Goal: Task Accomplishment & Management: Manage account settings

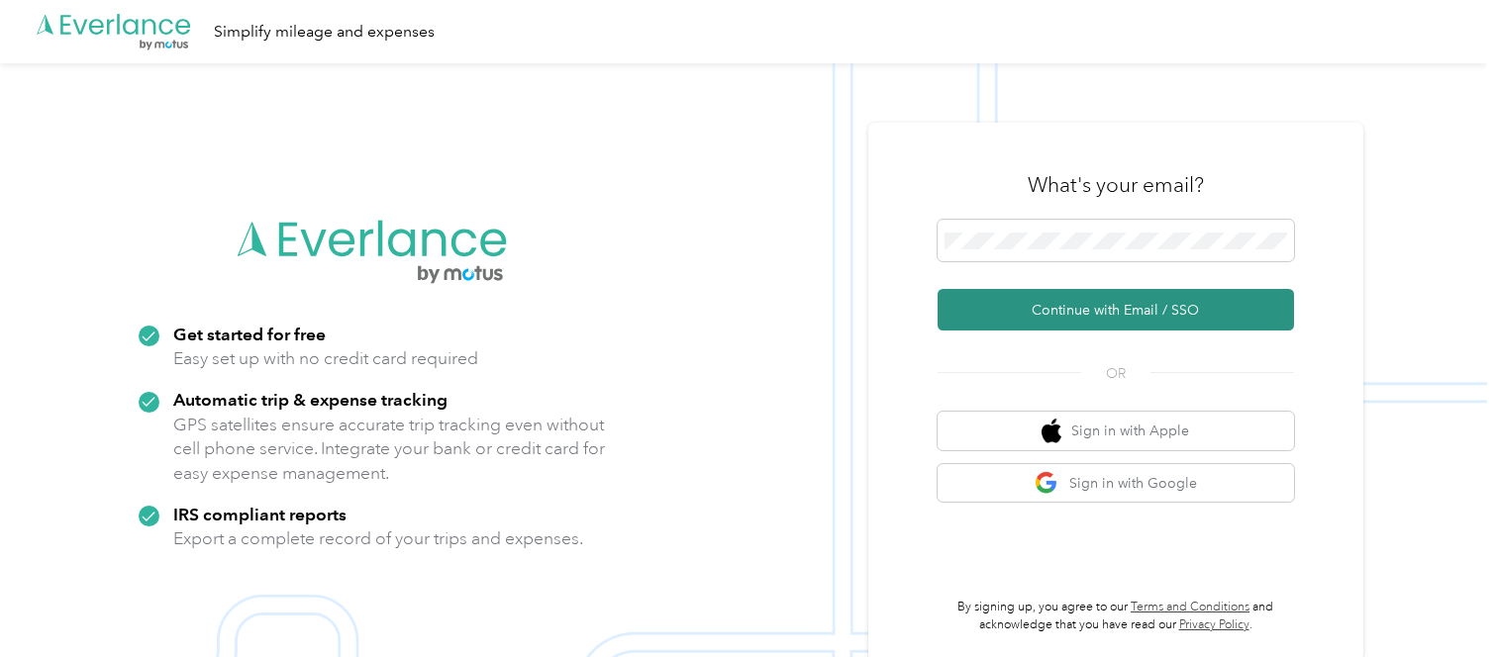
click at [1051, 308] on button "Continue with Email / SSO" at bounding box center [1116, 310] width 356 height 42
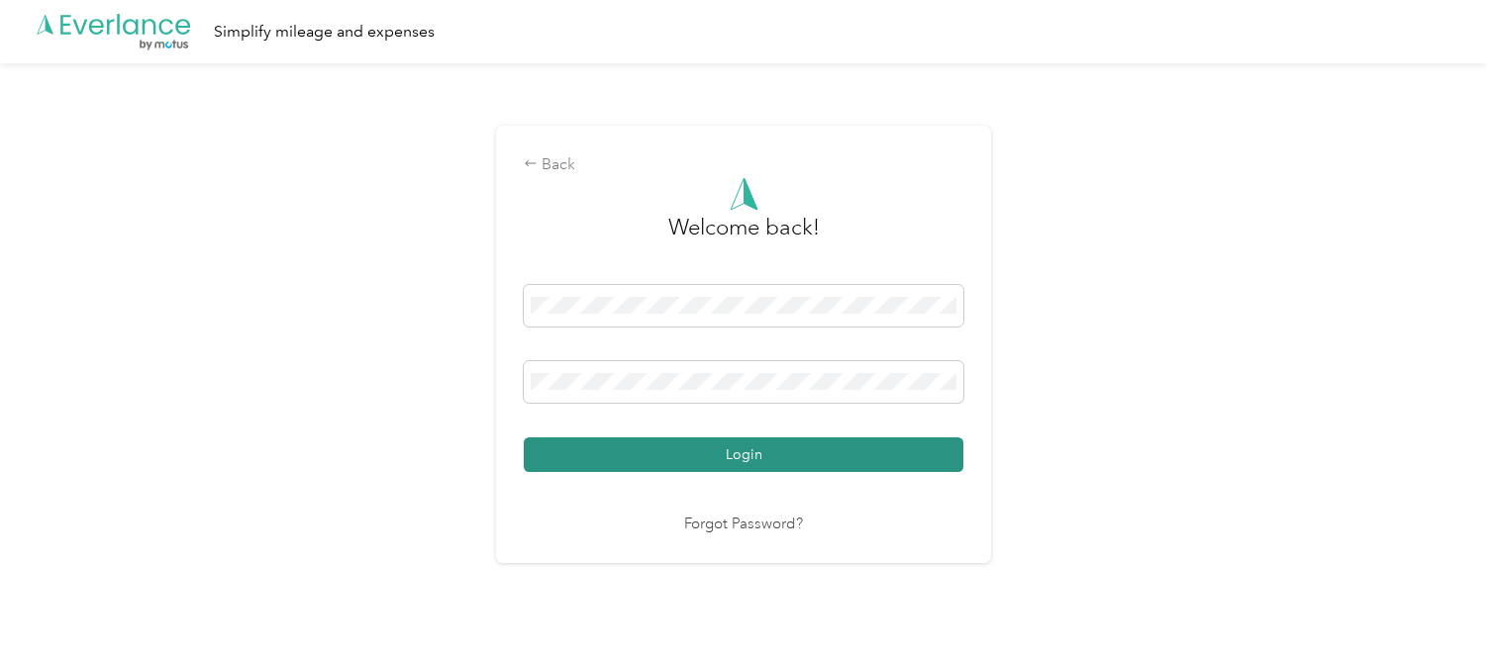
click at [672, 460] on button "Login" at bounding box center [744, 455] width 440 height 35
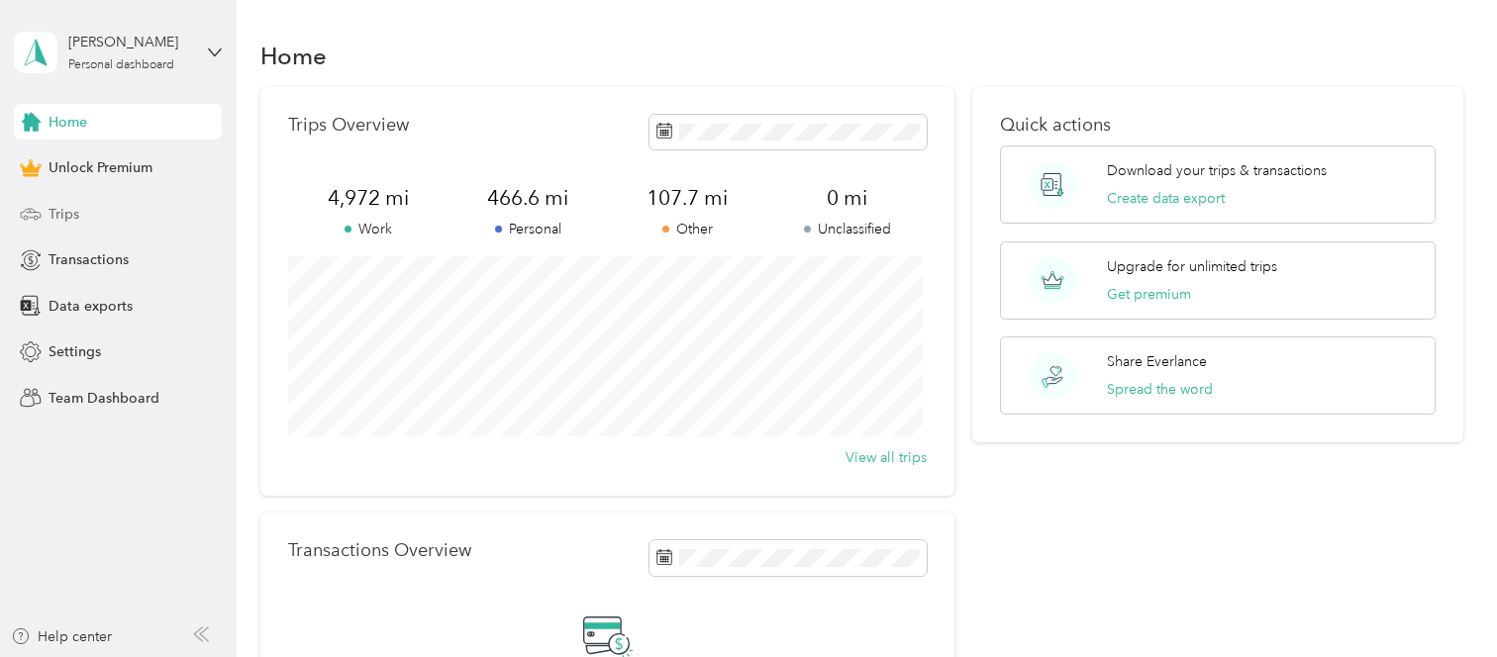
click at [67, 210] on span "Trips" at bounding box center [64, 214] width 31 height 21
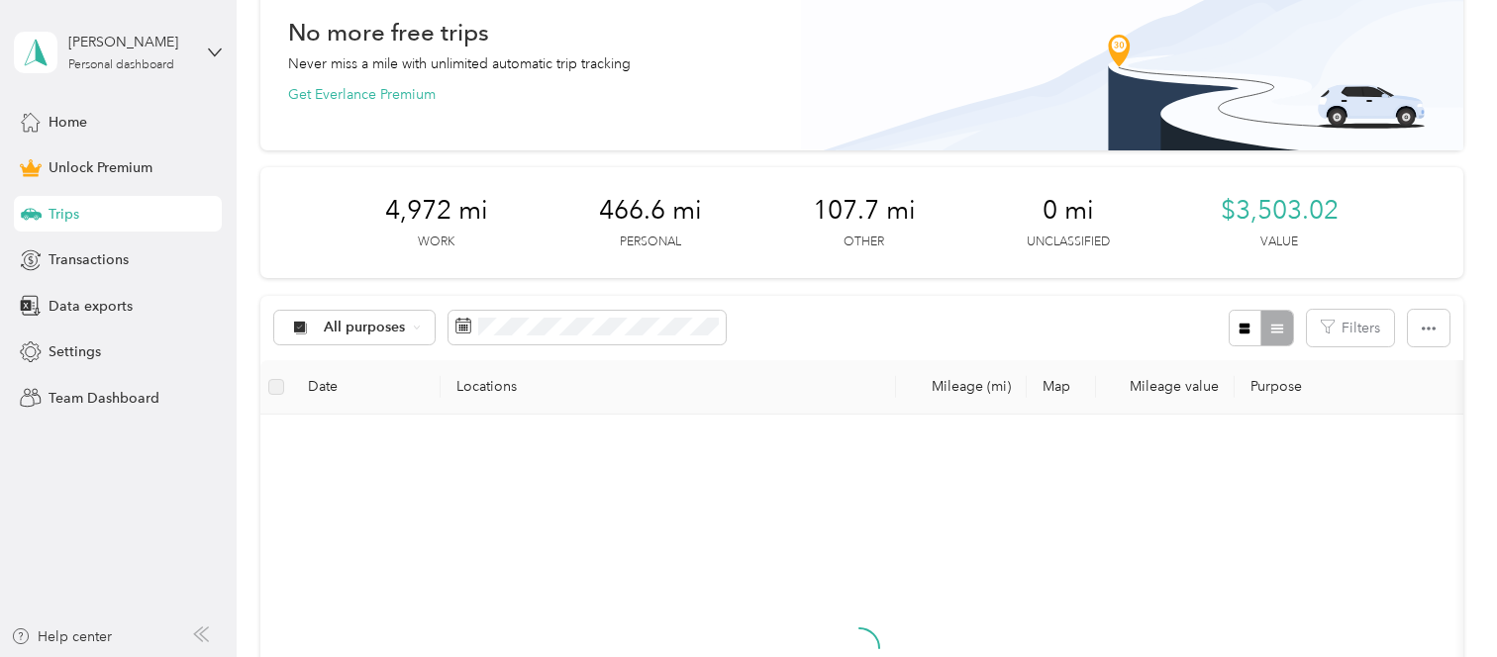
scroll to position [230, 0]
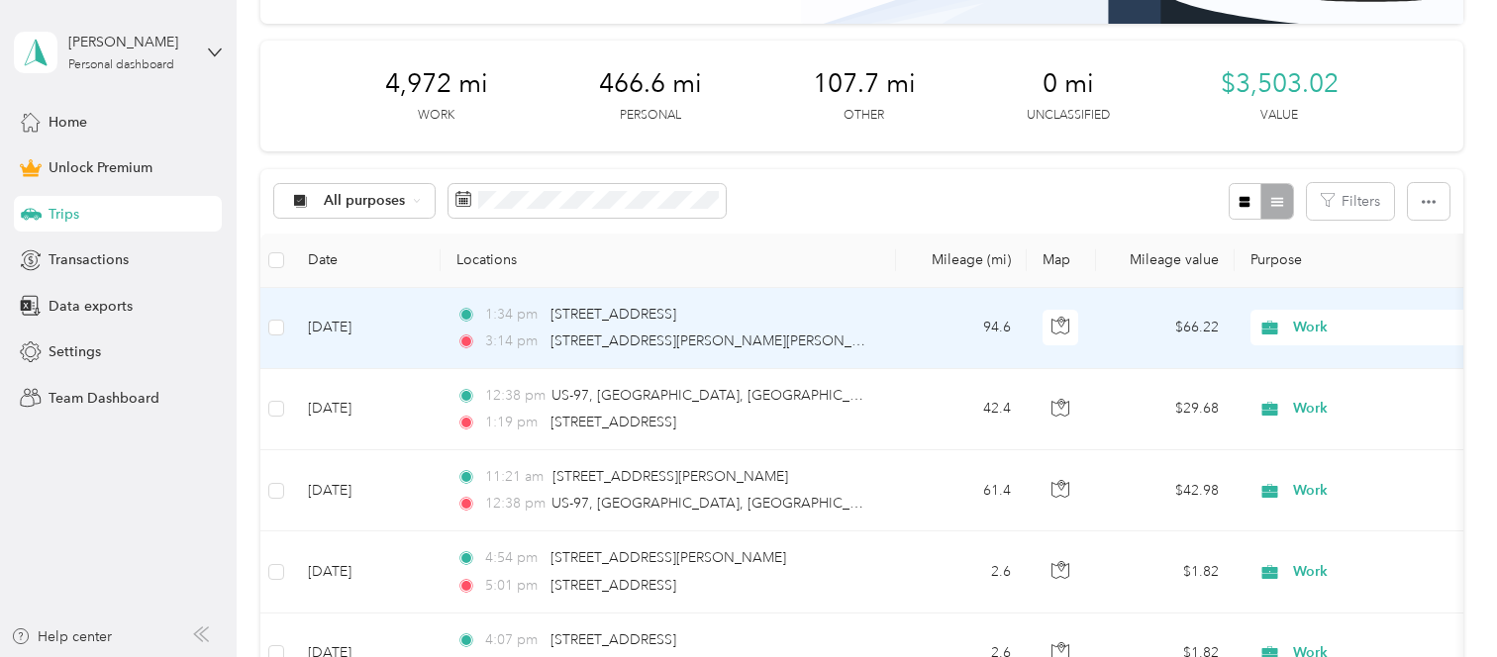
click at [1308, 326] on span "Work" at bounding box center [1383, 328] width 181 height 22
click at [1317, 423] on span "Other" at bounding box center [1391, 427] width 183 height 21
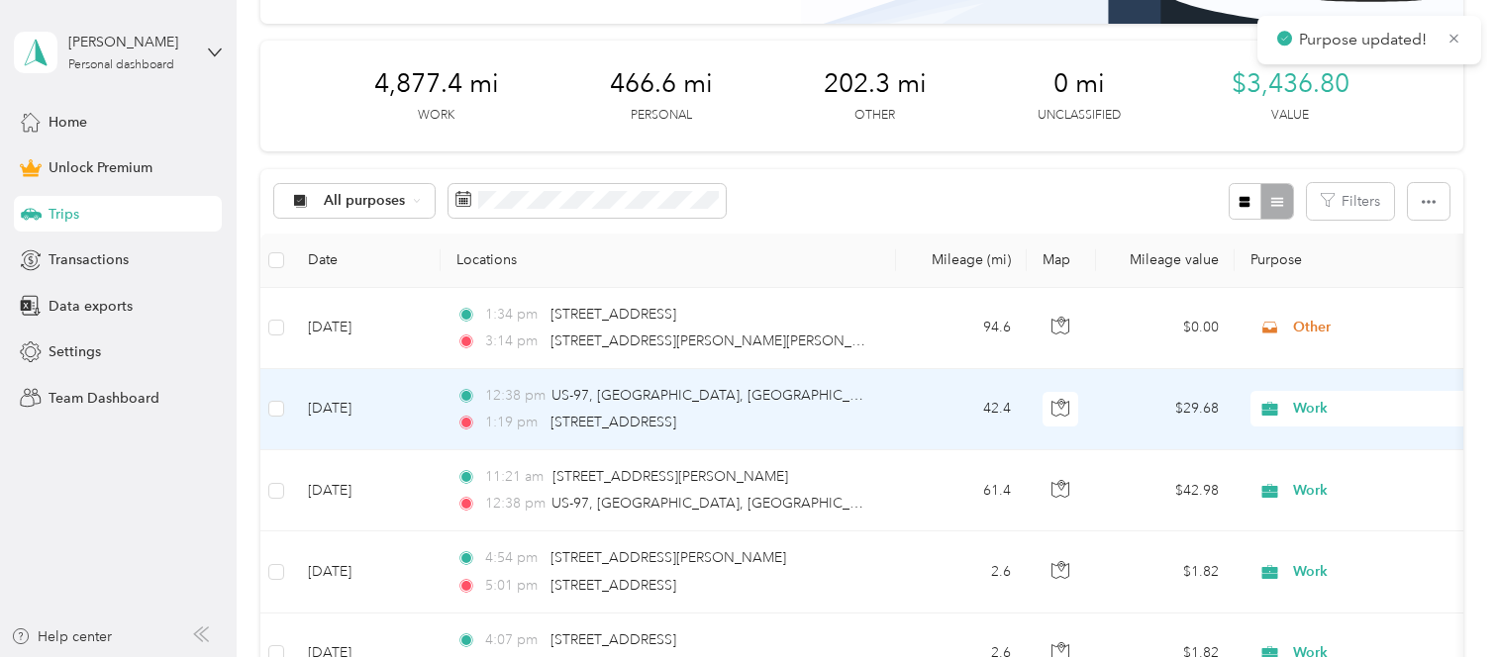
click at [1315, 409] on span "Work" at bounding box center [1383, 409] width 181 height 22
click at [1320, 223] on span "Other" at bounding box center [1391, 233] width 183 height 21
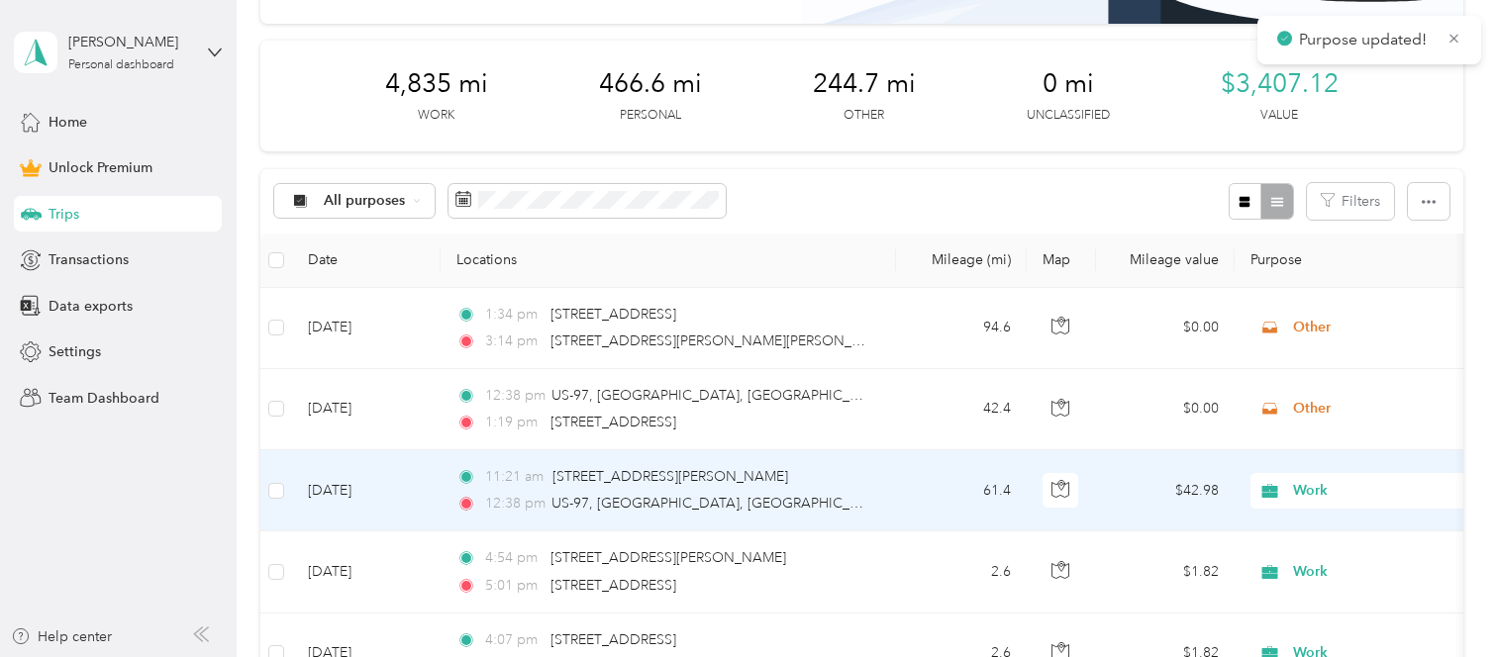
click at [1307, 486] on span "Work" at bounding box center [1383, 491] width 181 height 22
click at [1329, 317] on li "Other" at bounding box center [1374, 314] width 246 height 35
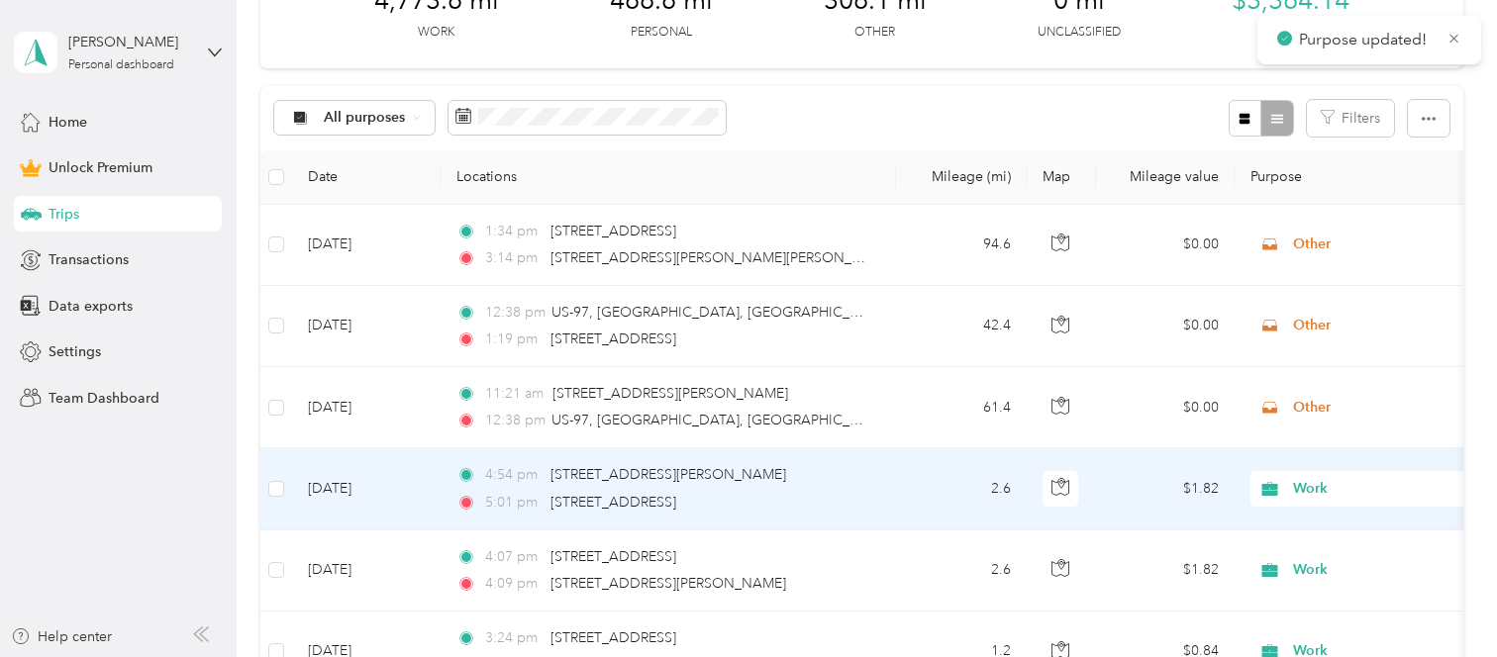
scroll to position [313, 0]
click at [1320, 492] on span "Work" at bounding box center [1383, 489] width 181 height 22
click at [1319, 310] on span "Other" at bounding box center [1391, 310] width 183 height 21
click at [1303, 478] on span "Work" at bounding box center [1383, 489] width 181 height 22
click at [1338, 318] on li "Other" at bounding box center [1374, 312] width 246 height 35
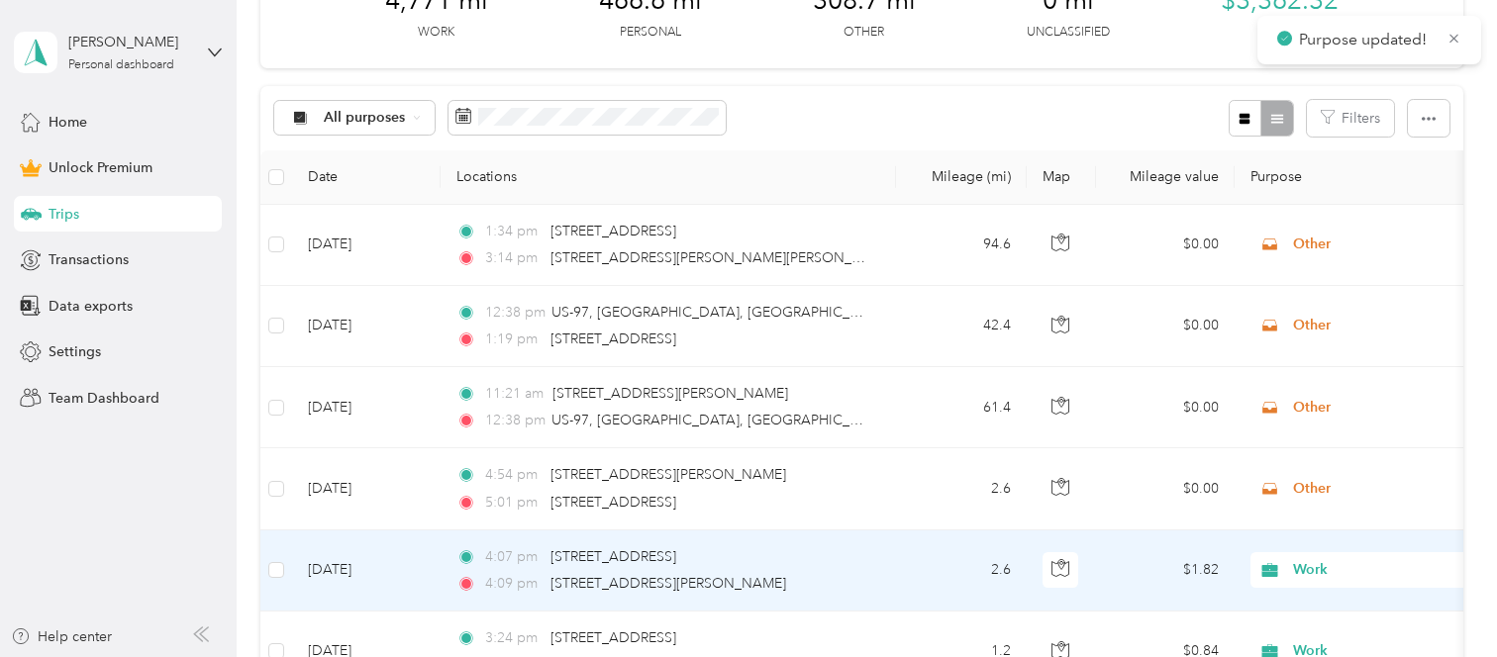
click at [1309, 577] on span "Work" at bounding box center [1383, 570] width 181 height 22
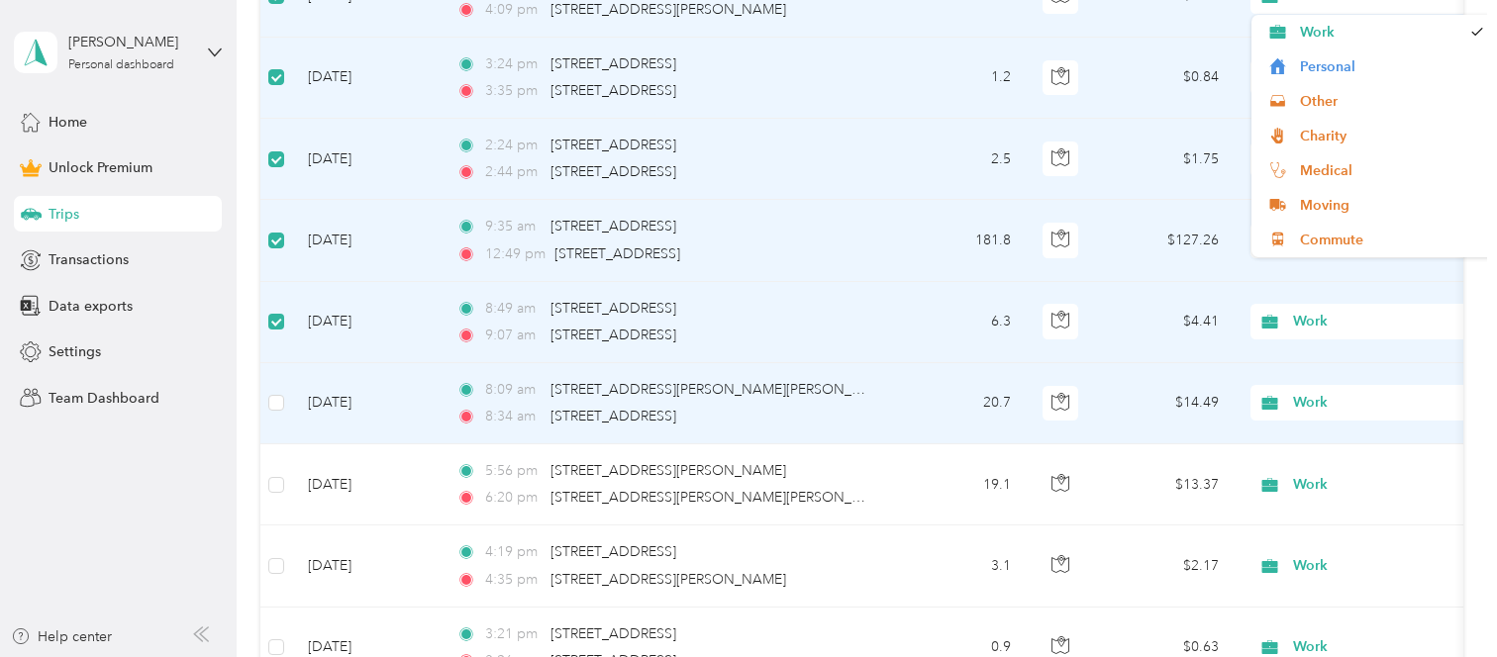
scroll to position [886, 0]
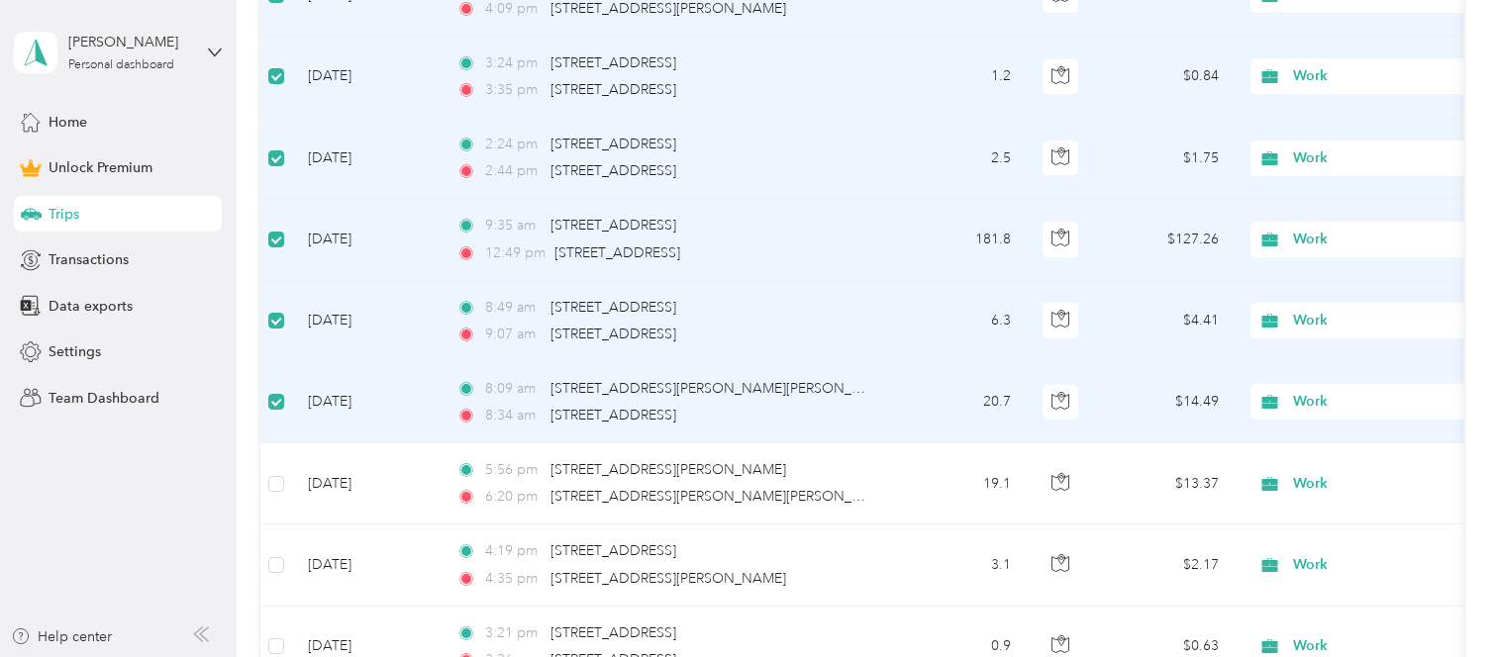
click at [1303, 103] on li "Other" at bounding box center [1374, 100] width 246 height 35
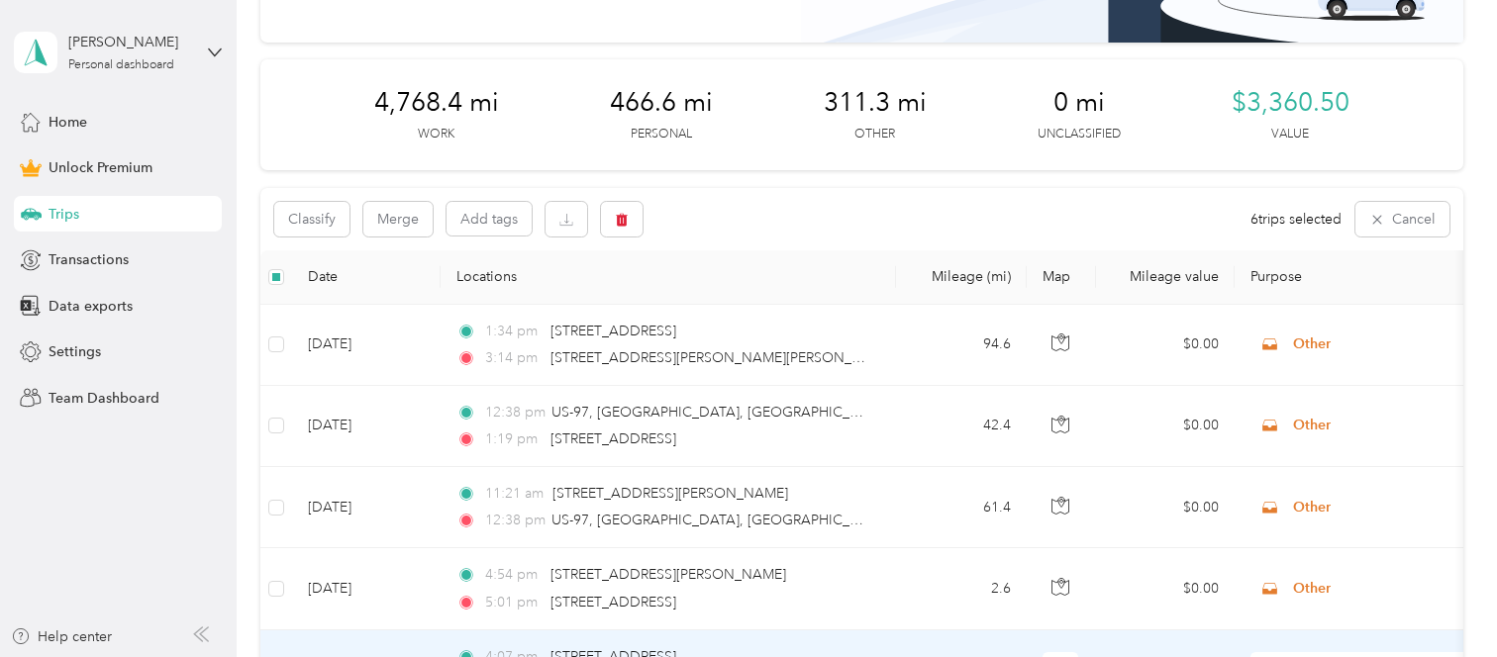
scroll to position [207, 0]
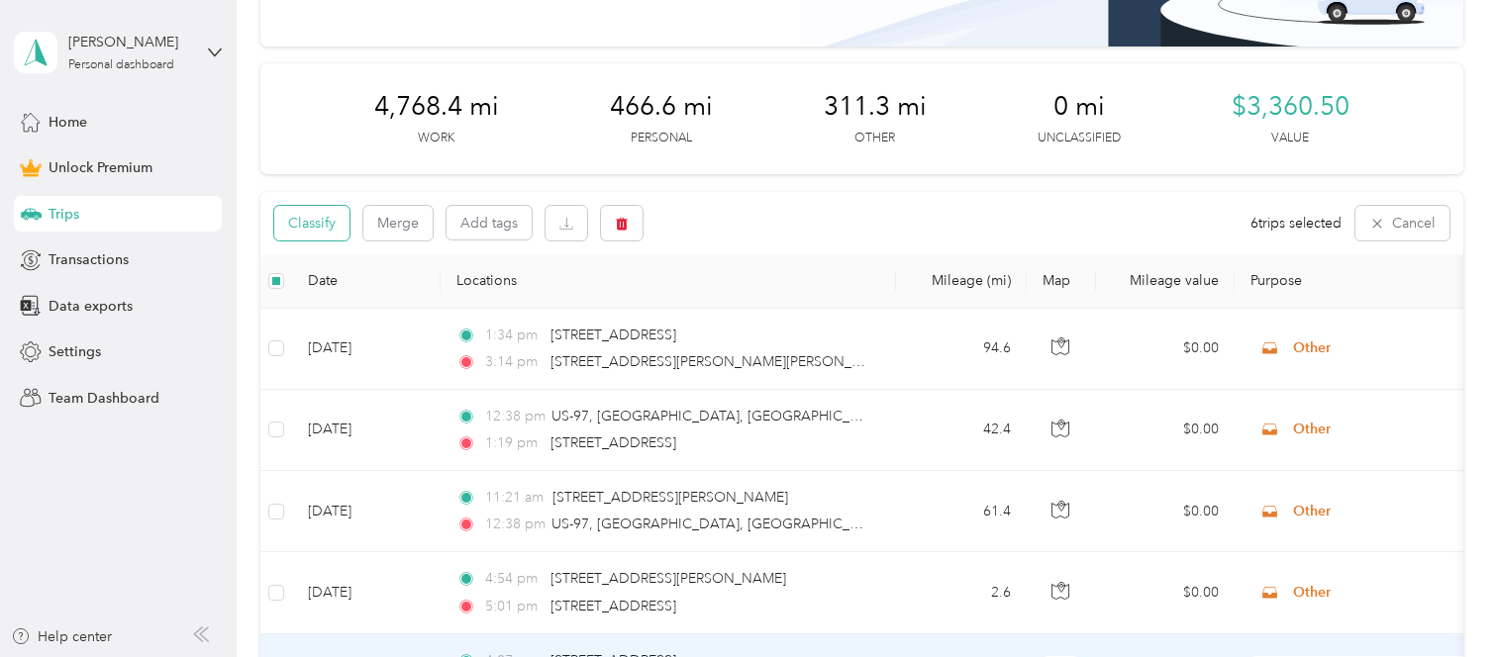
click at [315, 221] on button "Classify" at bounding box center [311, 223] width 75 height 35
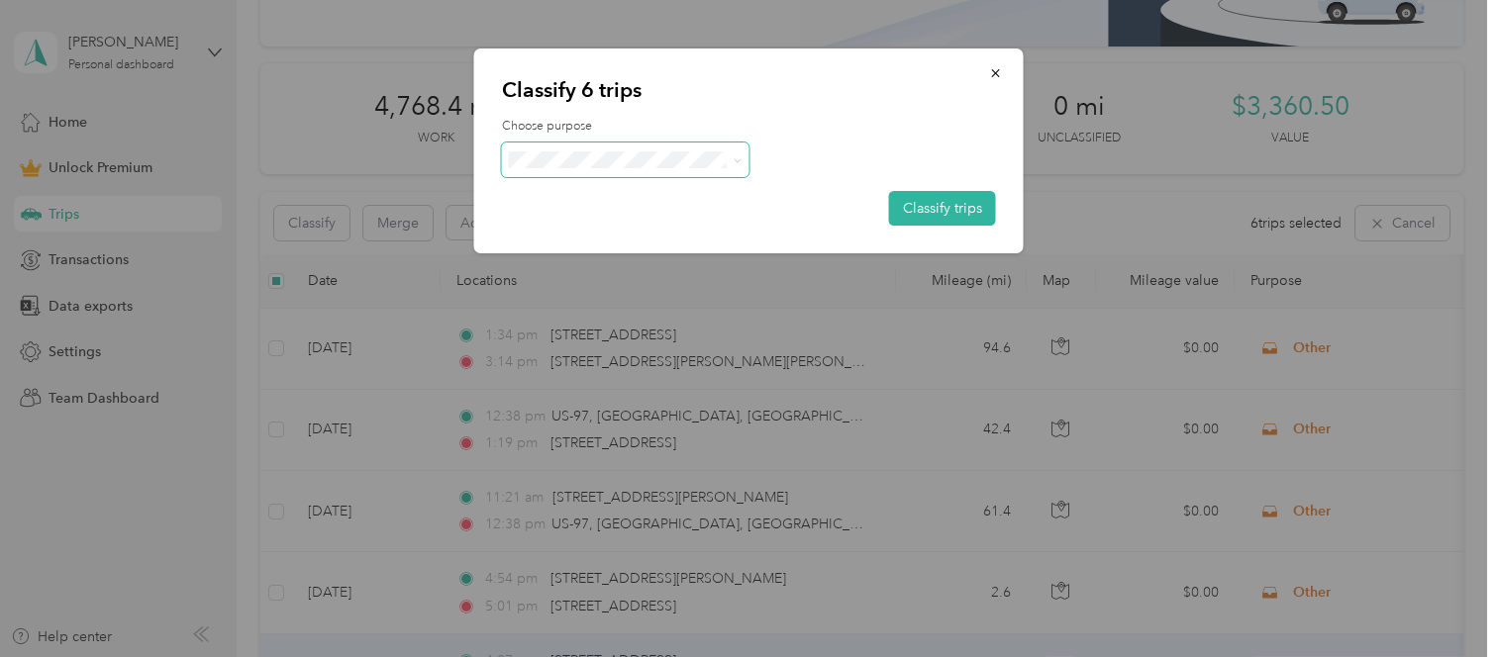
click at [733, 157] on icon at bounding box center [737, 160] width 9 height 9
click at [650, 266] on li "Other" at bounding box center [626, 266] width 248 height 35
click at [913, 201] on button "Classify trips" at bounding box center [942, 208] width 107 height 35
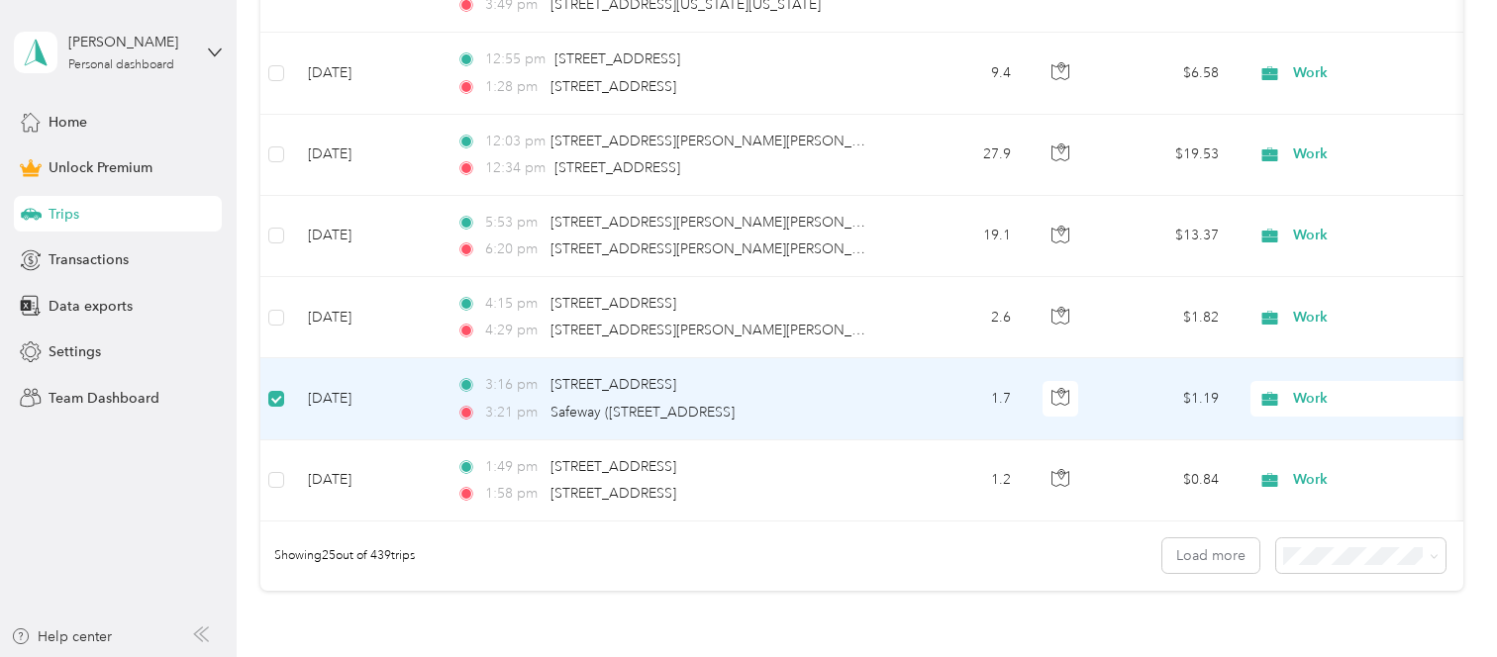
scroll to position [2028, 0]
click at [1311, 394] on span "Work" at bounding box center [1383, 401] width 181 height 22
click at [1314, 292] on li "Medical" at bounding box center [1374, 288] width 246 height 35
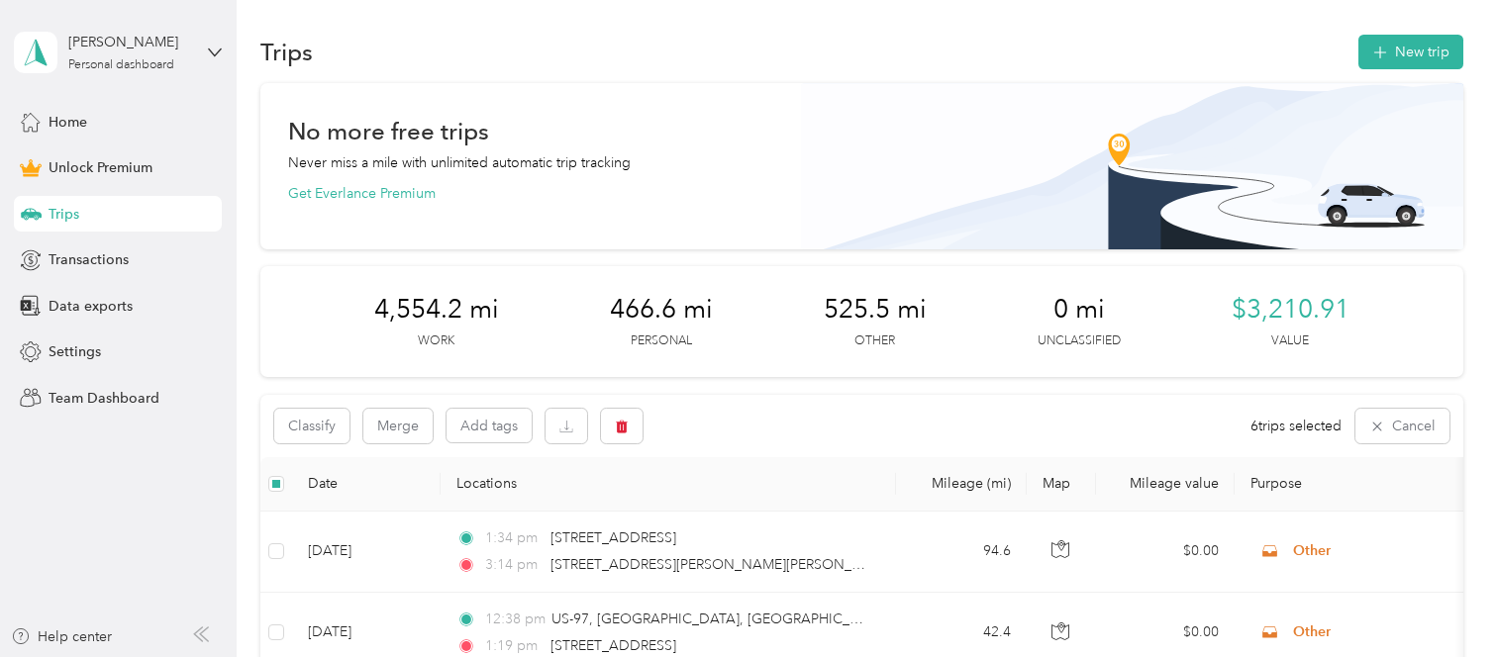
scroll to position [0, 0]
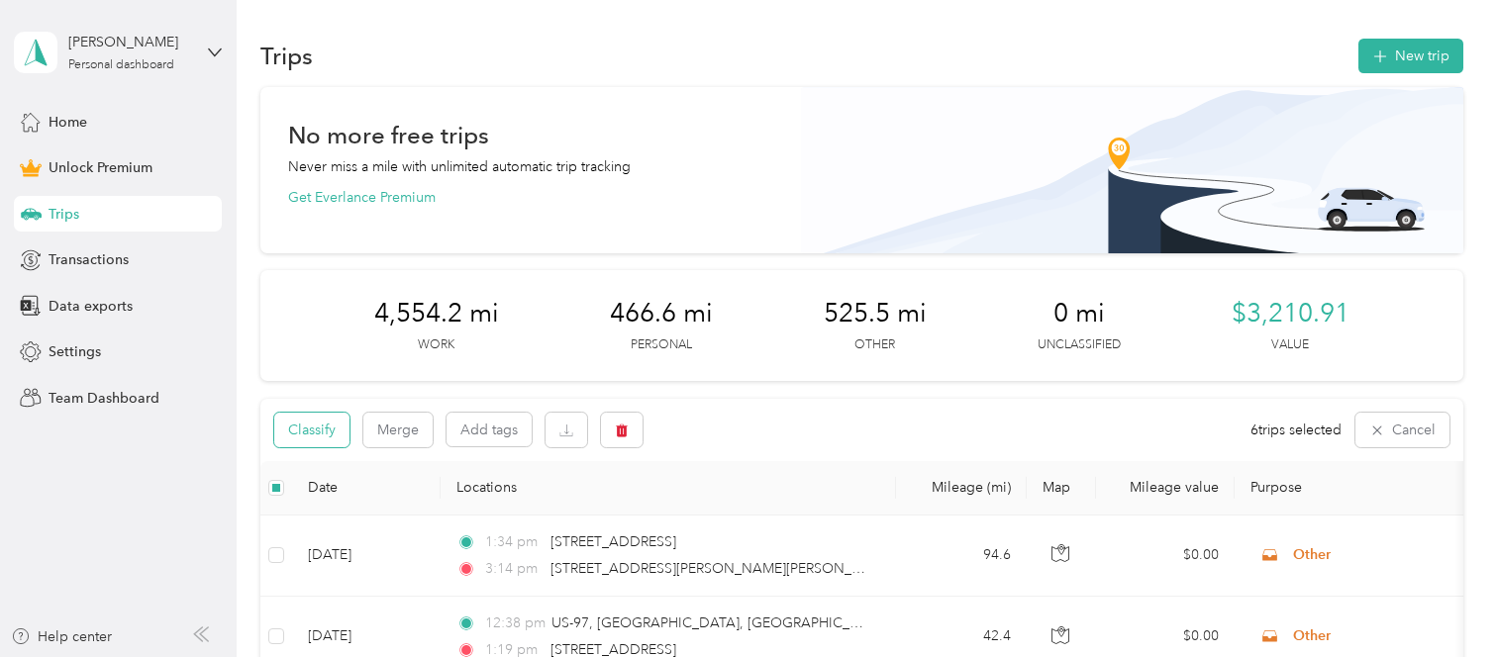
click at [321, 431] on button "Classify" at bounding box center [311, 430] width 75 height 35
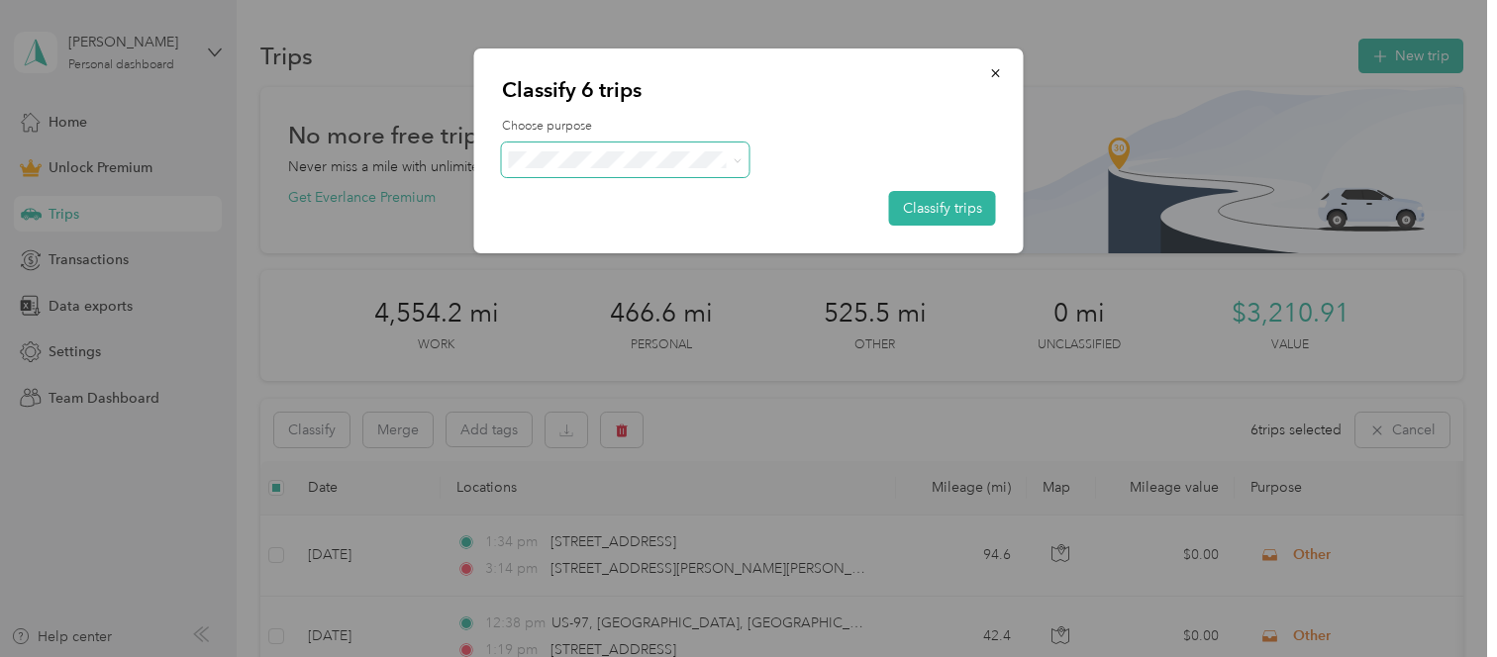
click at [736, 156] on icon at bounding box center [737, 160] width 9 height 9
click at [676, 225] on span "Personal" at bounding box center [642, 222] width 184 height 21
click at [953, 202] on button "Classify trips" at bounding box center [942, 208] width 107 height 35
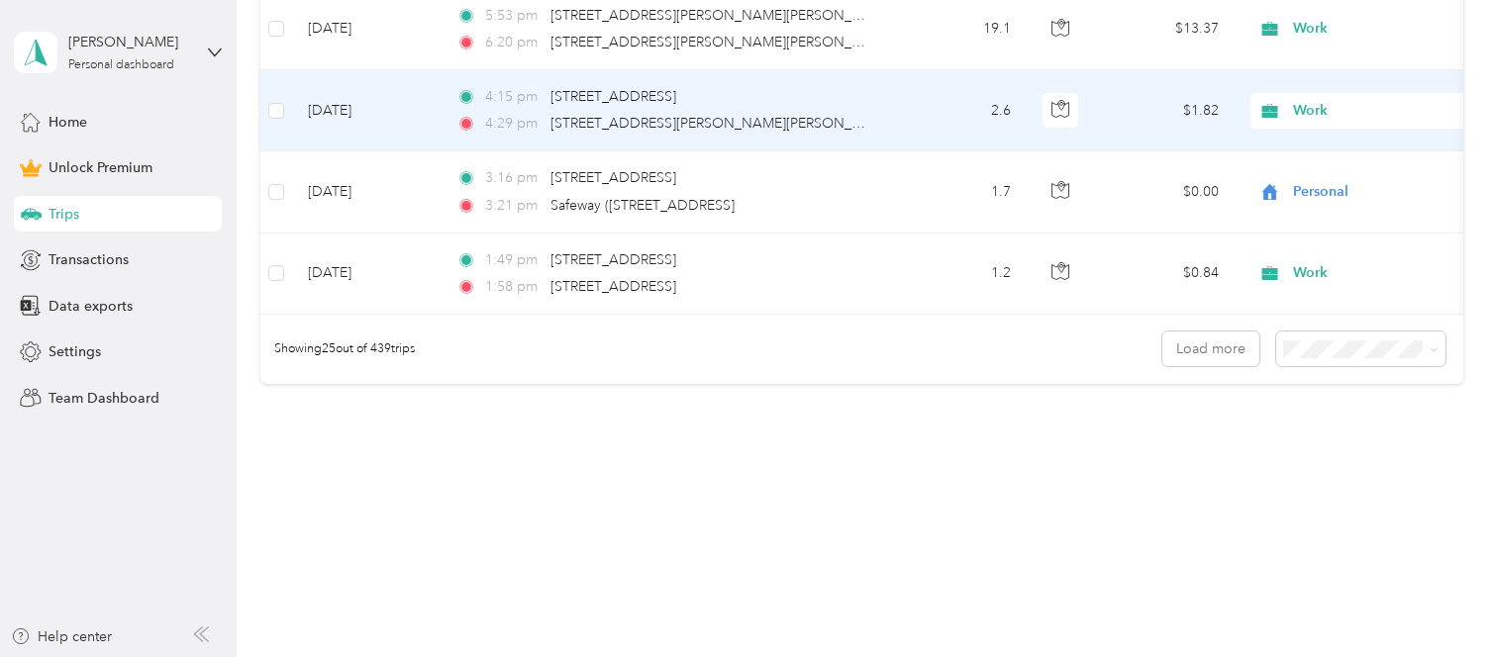
scroll to position [2247, 0]
